Goal: Information Seeking & Learning: Learn about a topic

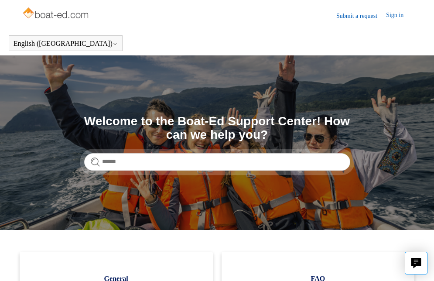
scroll to position [174, 0]
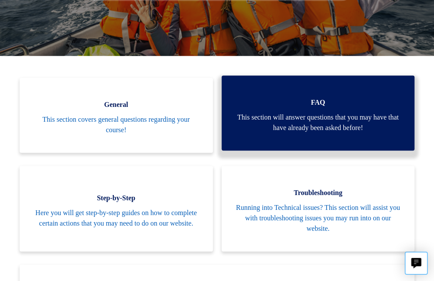
click at [298, 102] on span "FAQ" at bounding box center [318, 102] width 167 height 10
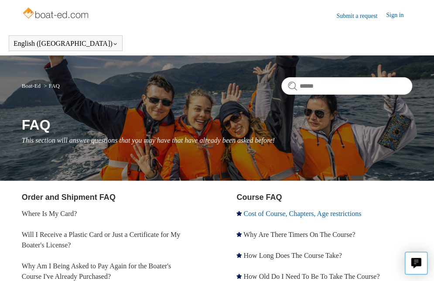
click at [257, 214] on link "Cost of Course, Chapters, Age restrictions" at bounding box center [303, 213] width 118 height 7
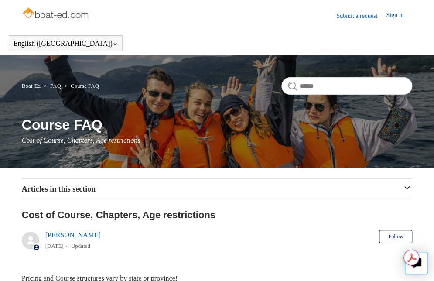
click at [56, 14] on img at bounding box center [56, 13] width 69 height 17
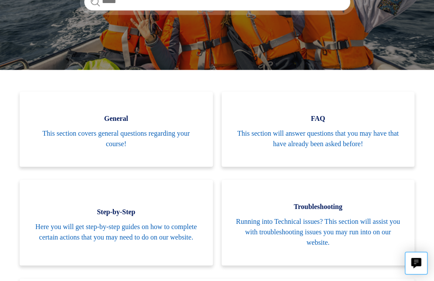
scroll to position [174, 0]
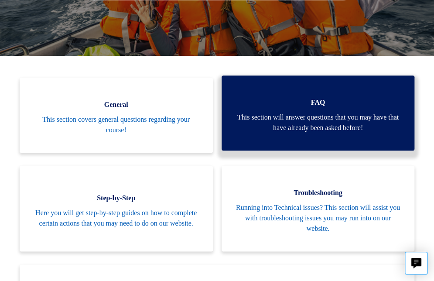
click at [245, 114] on span "This section will answer questions that you may have that have already been ask…" at bounding box center [318, 122] width 167 height 21
